Goal: Transaction & Acquisition: Purchase product/service

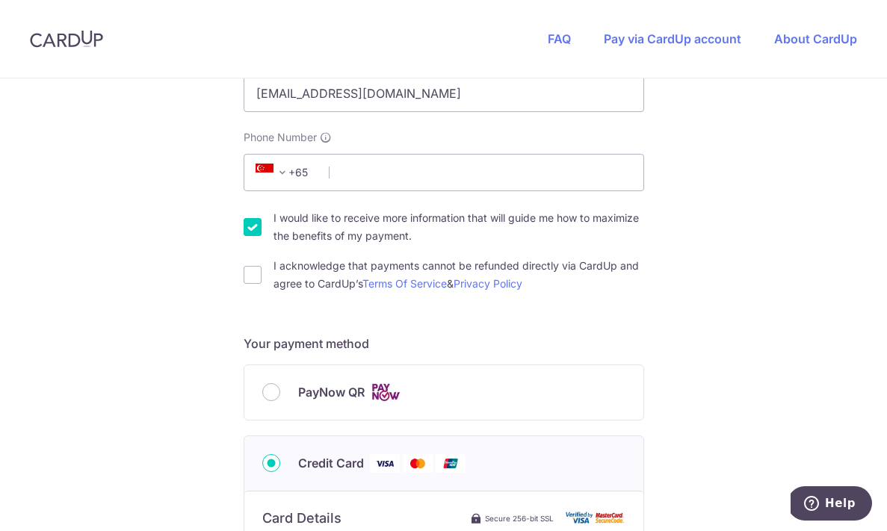
scroll to position [532, 0]
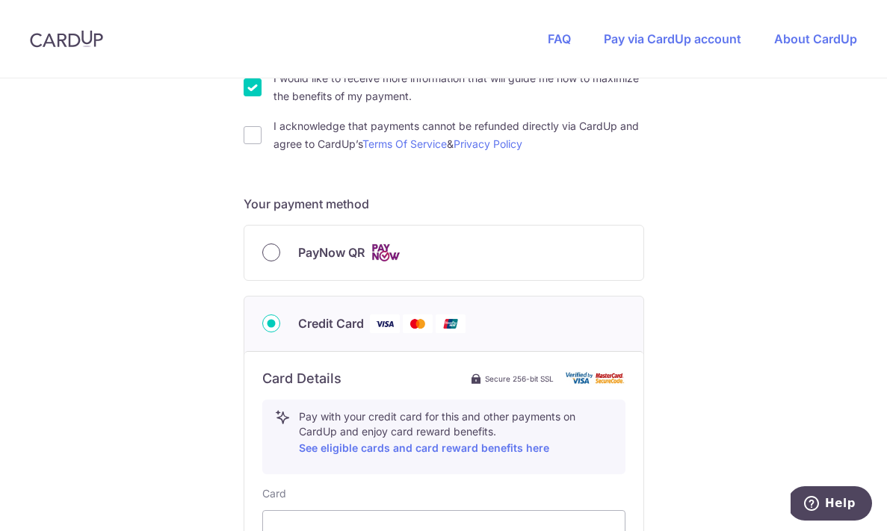
click at [268, 248] on input "PayNow QR" at bounding box center [271, 253] width 18 height 18
radio input "true"
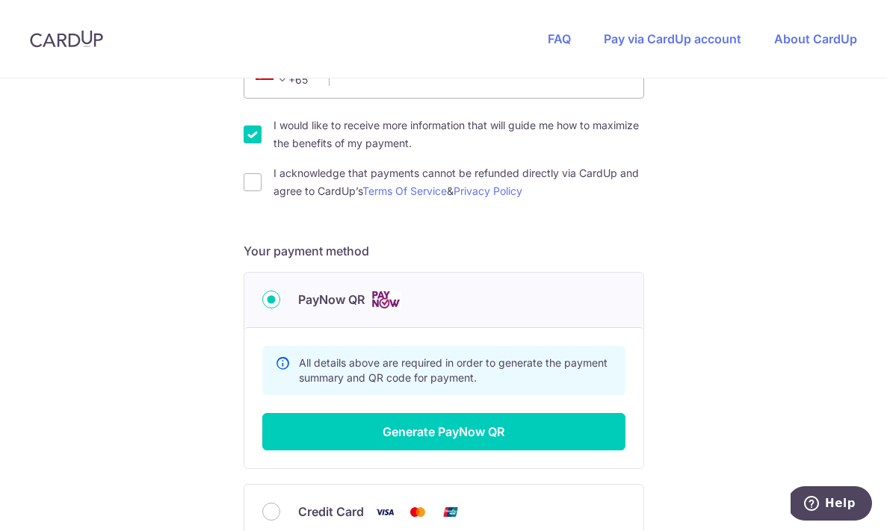
scroll to position [496, 0]
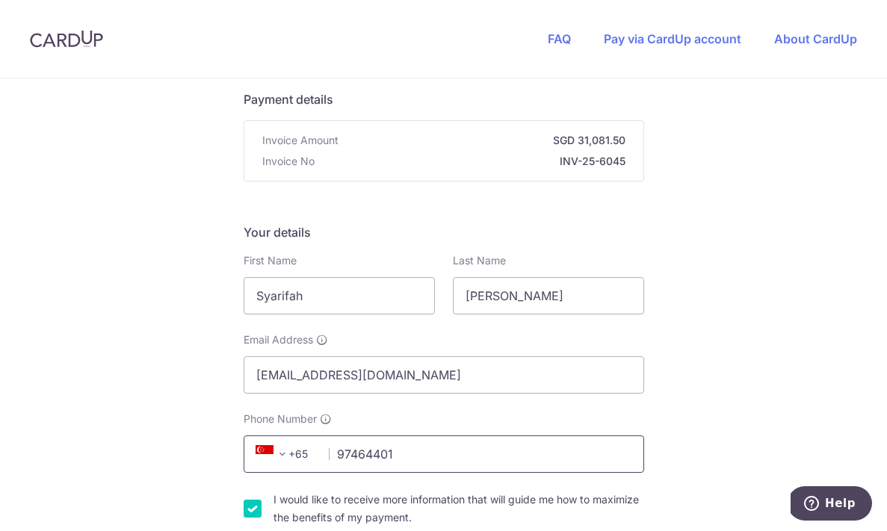
scroll to position [173, 0]
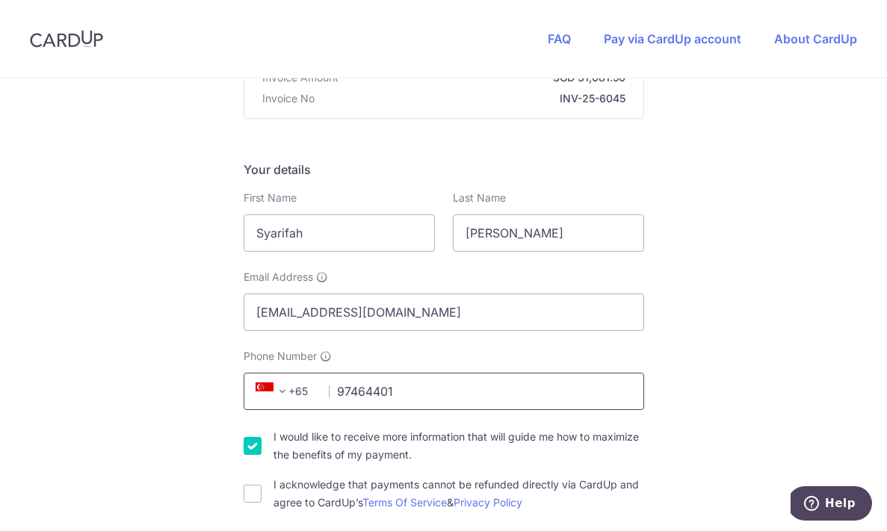
type input "97464401"
click at [259, 441] on div "I would like to receive more information that will guide me how to maximize the…" at bounding box center [444, 446] width 401 height 36
click at [258, 449] on div "I would like to receive more information that will guide me how to maximize the…" at bounding box center [444, 446] width 401 height 36
click at [251, 448] on input "I would like to receive more information that will guide me how to maximize the…" at bounding box center [253, 446] width 18 height 18
checkbox input "false"
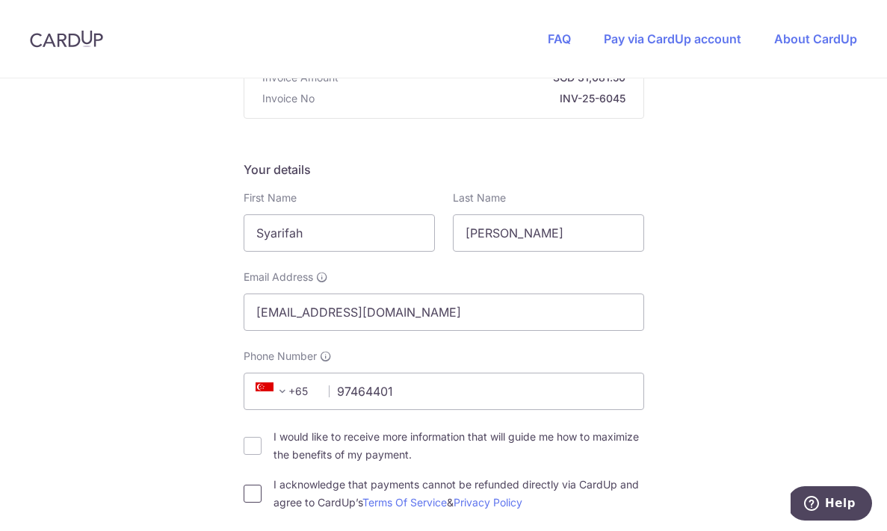
click at [256, 501] on input "I acknowledge that payments cannot be refunded directly via CardUp and agree to…" at bounding box center [253, 494] width 18 height 18
checkbox input "true"
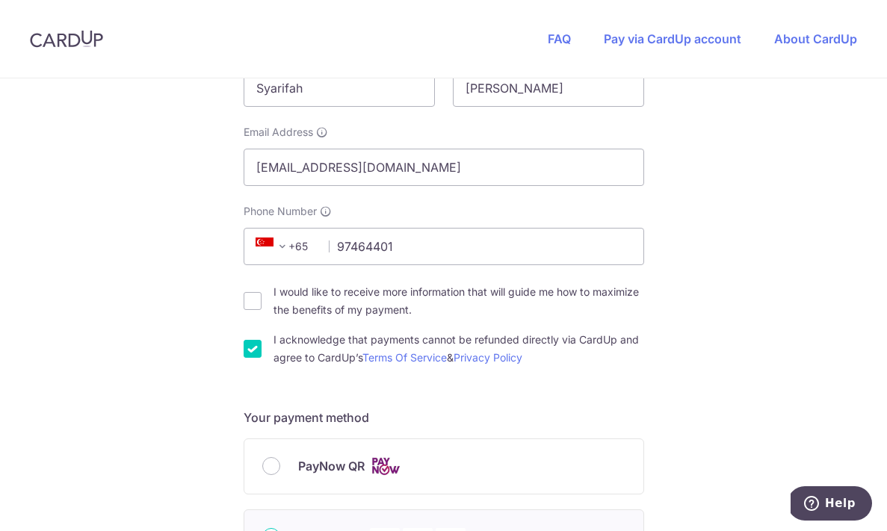
scroll to position [357, 0]
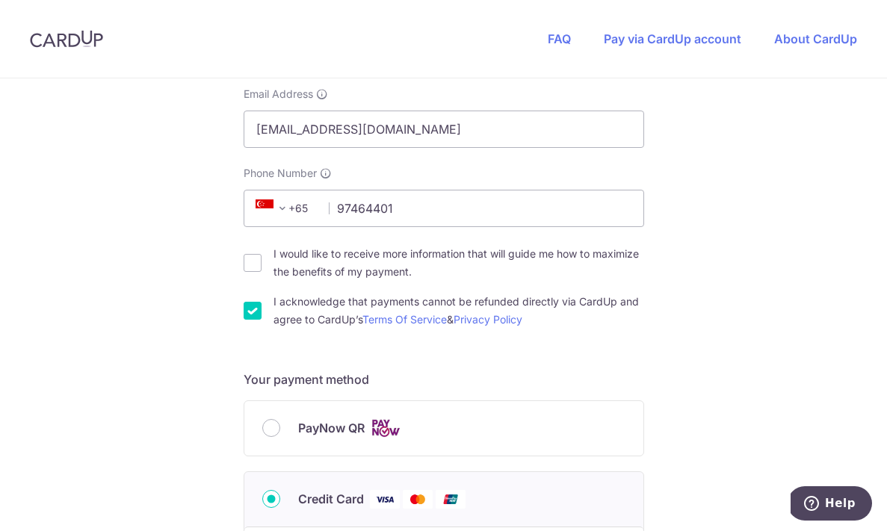
click at [275, 420] on div "PayNow QR" at bounding box center [443, 428] width 363 height 19
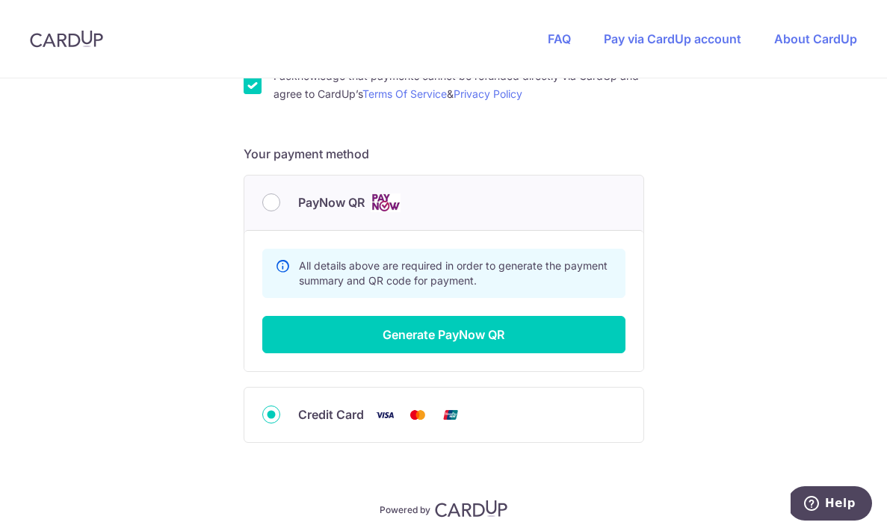
scroll to position [585, 0]
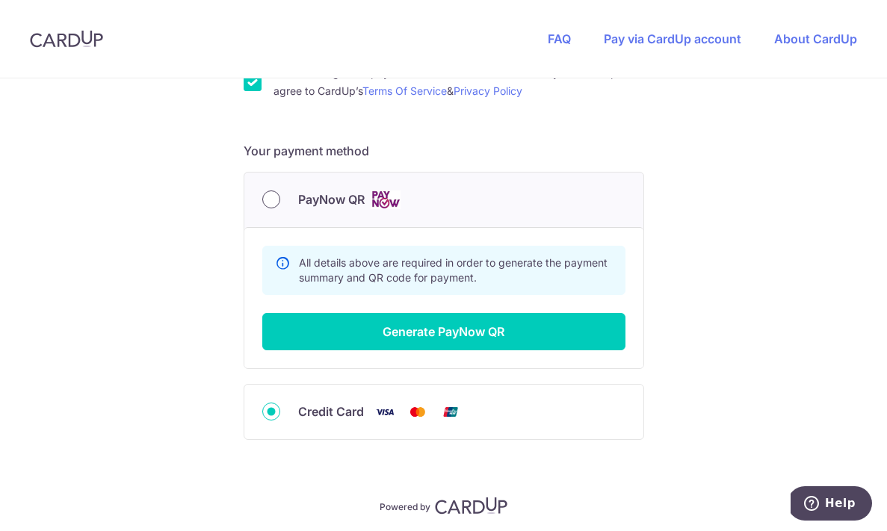
click at [267, 199] on input "PayNow QR" at bounding box center [271, 200] width 18 height 18
radio input "true"
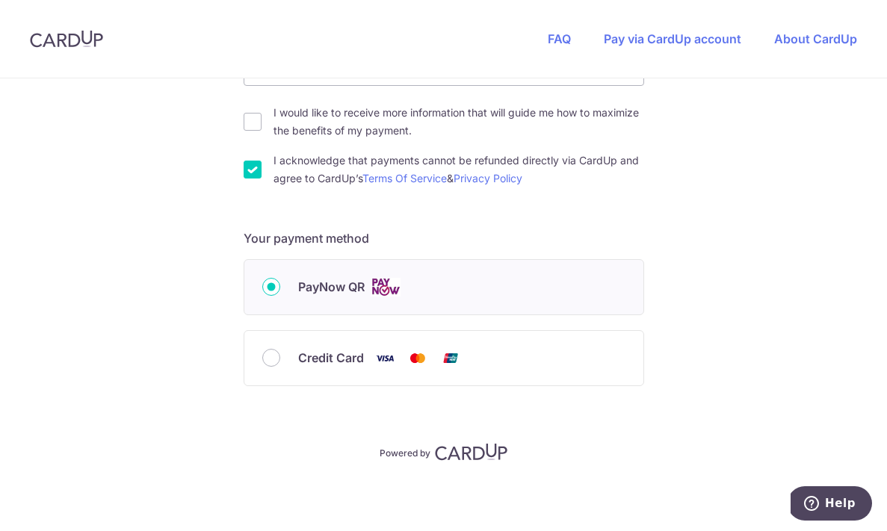
scroll to position [498, 0]
click at [265, 286] on input "PayNow QR" at bounding box center [271, 287] width 18 height 18
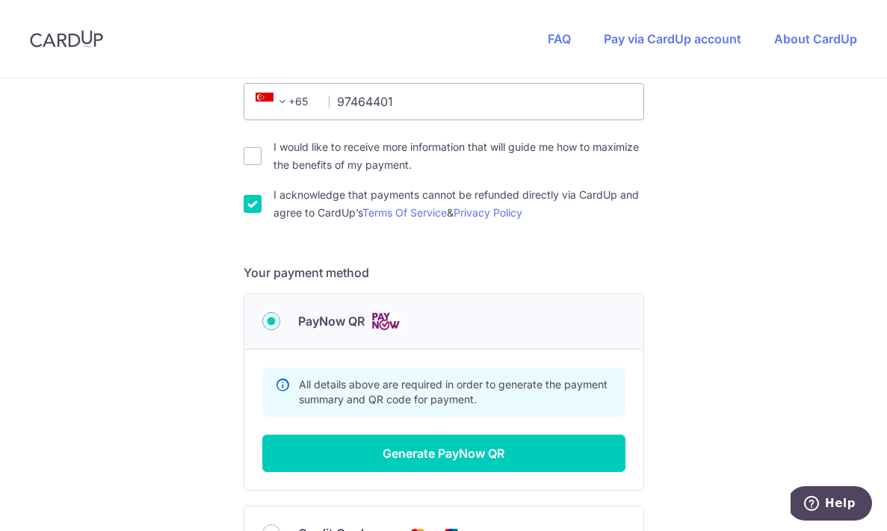
scroll to position [639, 0]
